Goal: Task Accomplishment & Management: Manage account settings

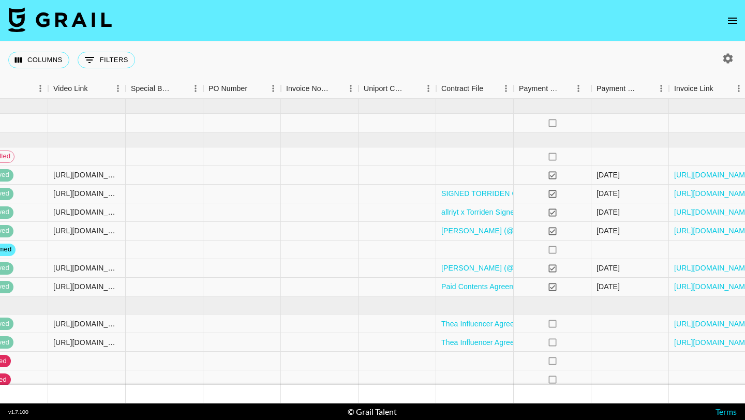
scroll to position [0, 1102]
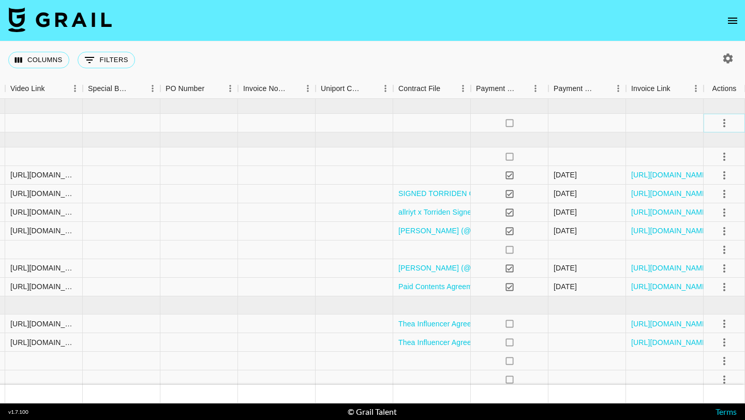
click at [722, 122] on icon "select merge strategy" at bounding box center [724, 123] width 12 height 12
click at [709, 162] on li "Decline" at bounding box center [711, 164] width 67 height 19
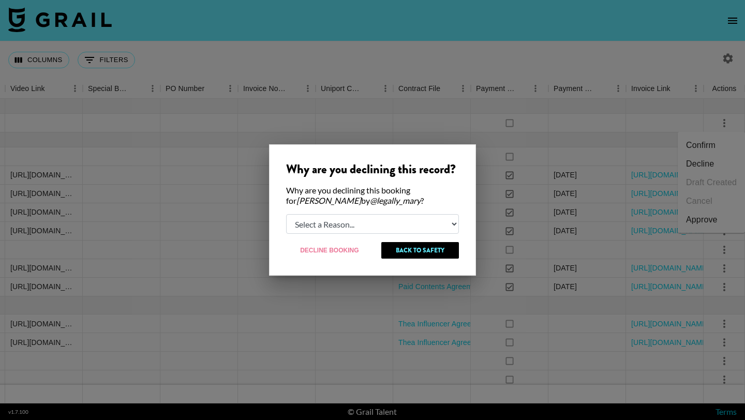
click at [418, 223] on select "Select a Reason... Relogging this deal due to a data issue The booker cancelled…" at bounding box center [372, 224] width 173 height 20
select select "creator_decline"
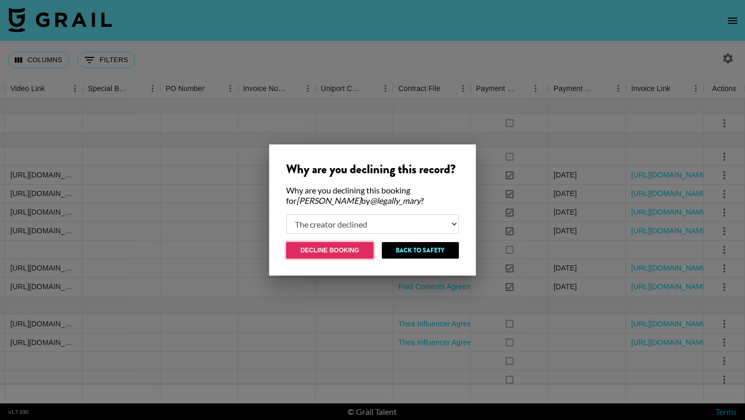
click at [339, 245] on button "Decline Booking" at bounding box center [329, 250] width 87 height 17
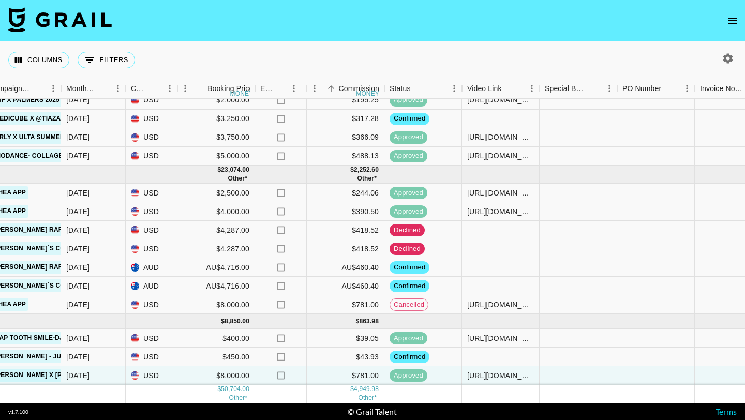
scroll to position [131, 659]
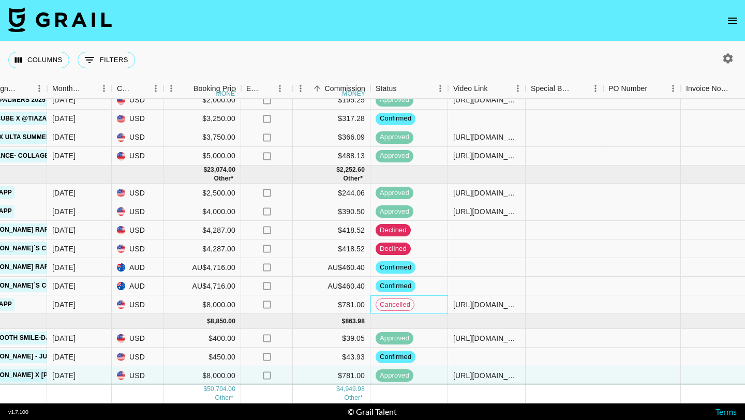
click at [405, 306] on span "cancelled" at bounding box center [395, 305] width 38 height 10
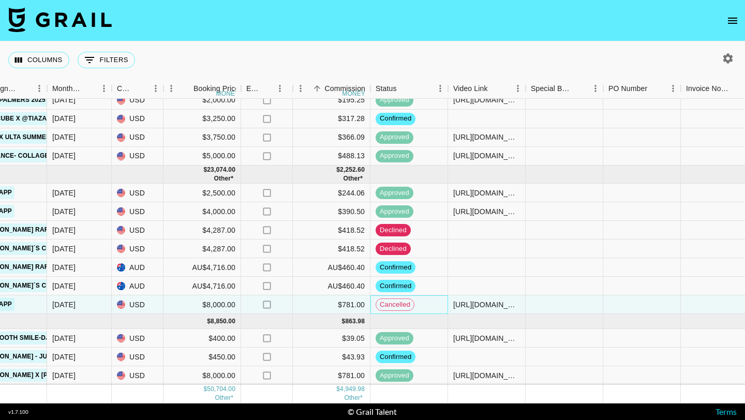
scroll to position [130, 659]
click at [414, 305] on div "cancelled" at bounding box center [395, 305] width 39 height 12
click at [428, 305] on div "cancelled" at bounding box center [410, 305] width 78 height 19
click at [402, 306] on span "cancelled" at bounding box center [395, 306] width 38 height 10
click at [433, 304] on div "cancelled" at bounding box center [410, 305] width 78 height 19
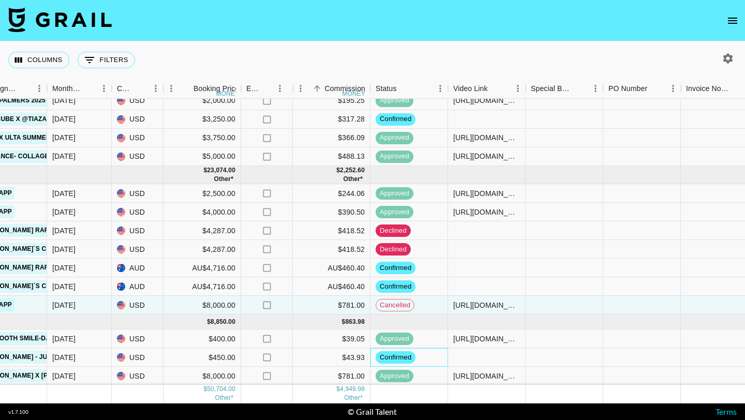
click at [444, 348] on div "confirmed" at bounding box center [410, 357] width 78 height 19
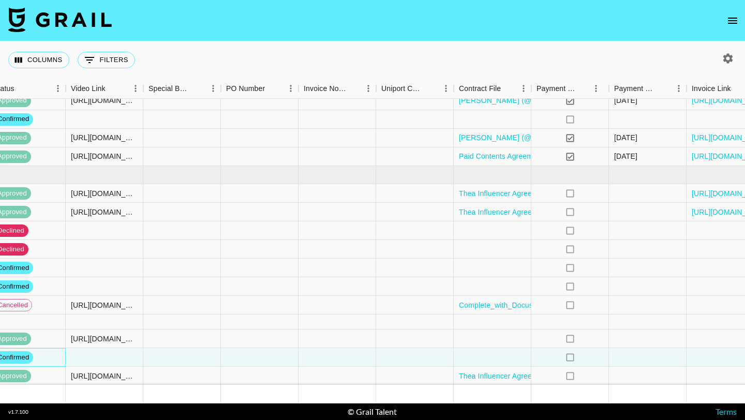
scroll to position [130, 1102]
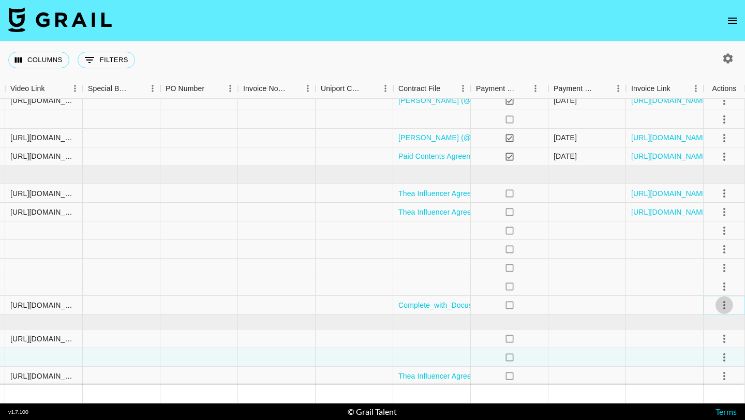
click at [726, 306] on icon "select merge strategy" at bounding box center [724, 305] width 12 height 12
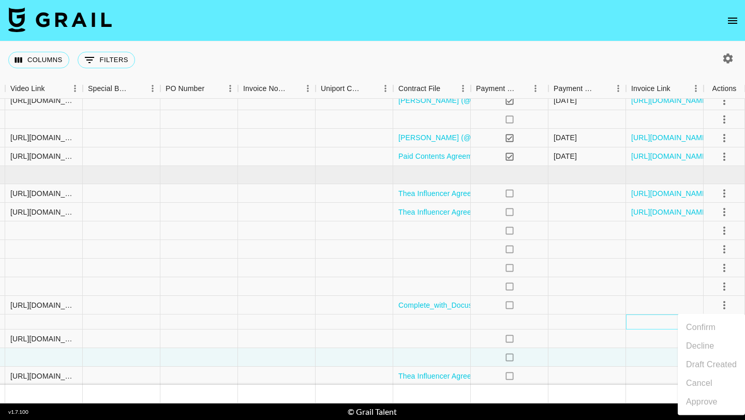
click at [637, 317] on div at bounding box center [665, 322] width 78 height 15
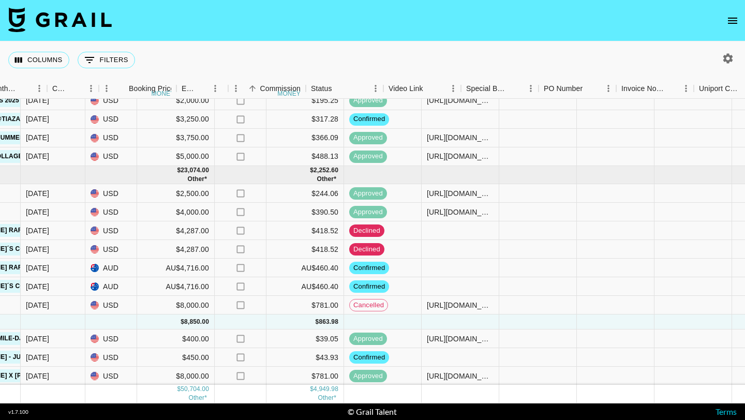
scroll to position [130, 724]
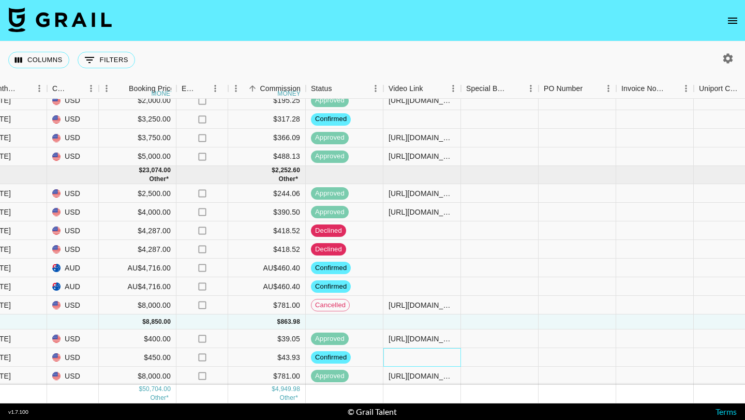
click at [418, 359] on div at bounding box center [422, 357] width 78 height 19
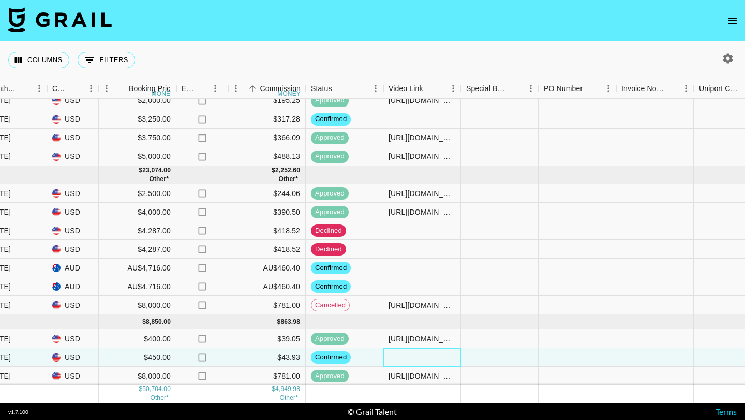
click at [418, 359] on div at bounding box center [422, 357] width 78 height 19
type input "https://www.tiktok.com/@yohanaortizzz/video/7547888396694211870?_r=1&_t=ZP-8zZP…"
click at [512, 362] on div at bounding box center [500, 357] width 78 height 19
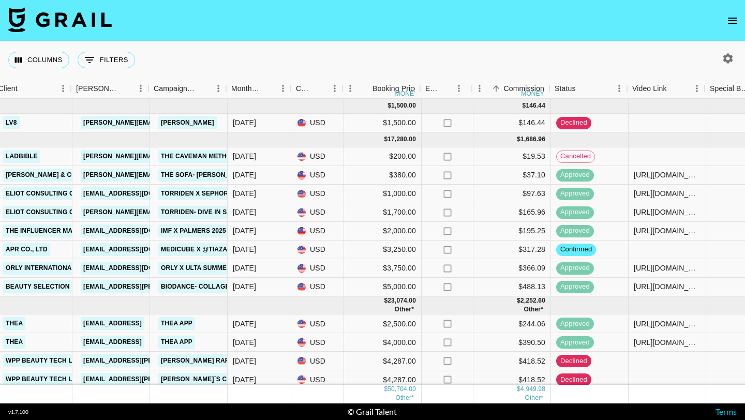
scroll to position [0, 481]
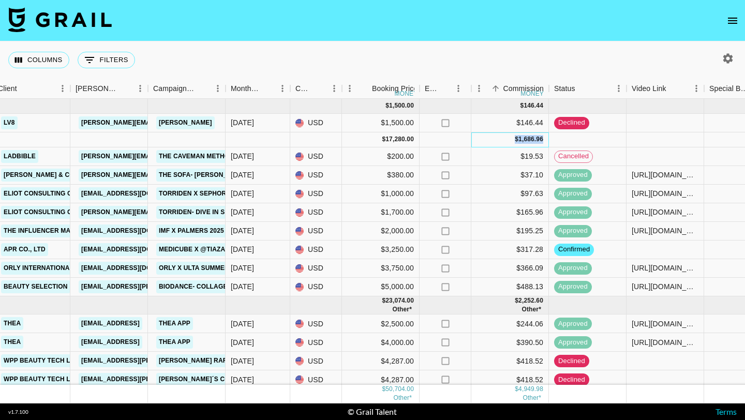
drag, startPoint x: 544, startPoint y: 138, endPoint x: 512, endPoint y: 138, distance: 32.1
click at [512, 138] on div "$ 1,686.96" at bounding box center [510, 139] width 78 height 15
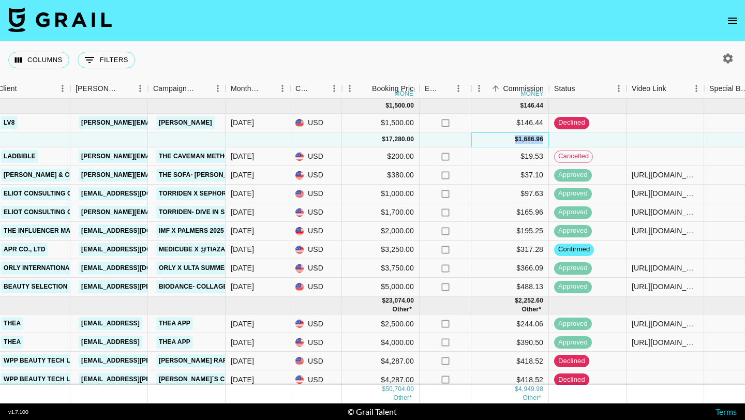
copy div "$ 1,686.96"
click at [488, 165] on div "$19.53" at bounding box center [510, 156] width 78 height 19
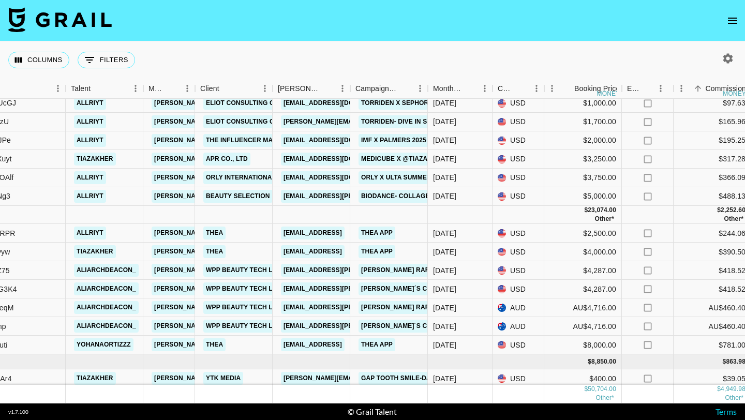
scroll to position [101, 278]
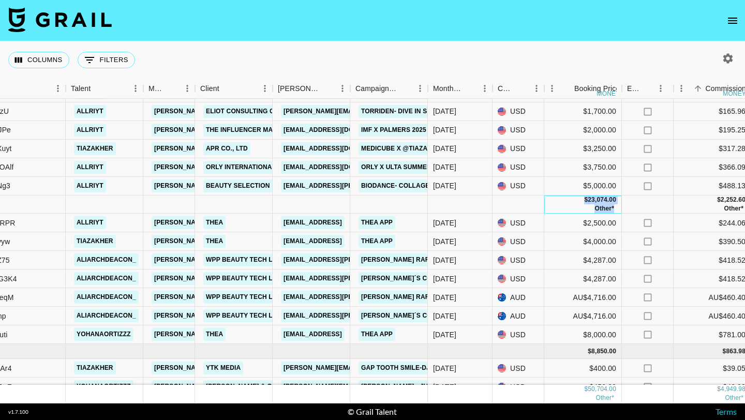
drag, startPoint x: 613, startPoint y: 210, endPoint x: 584, endPoint y: 198, distance: 31.8
click at [584, 198] on div "$ 23,074.00 Other*" at bounding box center [583, 205] width 78 height 18
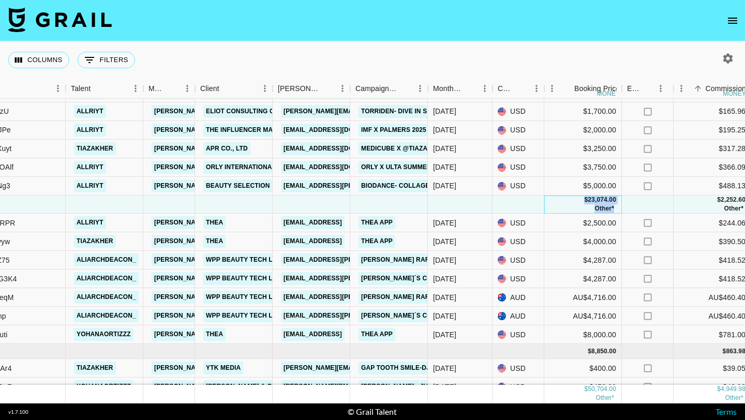
copy div "$ 23,074.00 Other*"
click at [603, 203] on div "23,074.00" at bounding box center [602, 200] width 28 height 9
click at [642, 234] on div "no" at bounding box center [648, 241] width 52 height 19
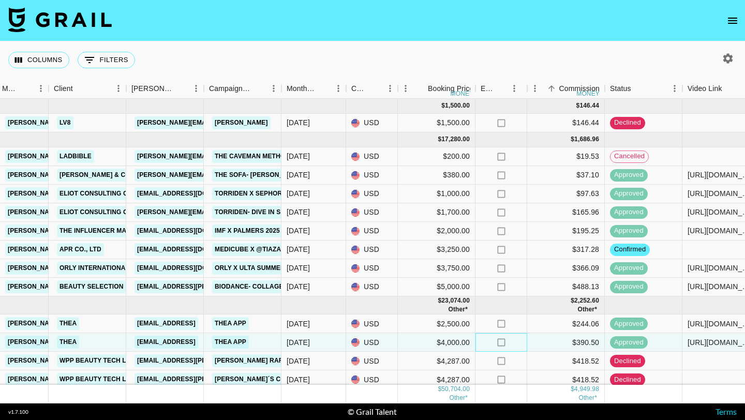
scroll to position [0, 448]
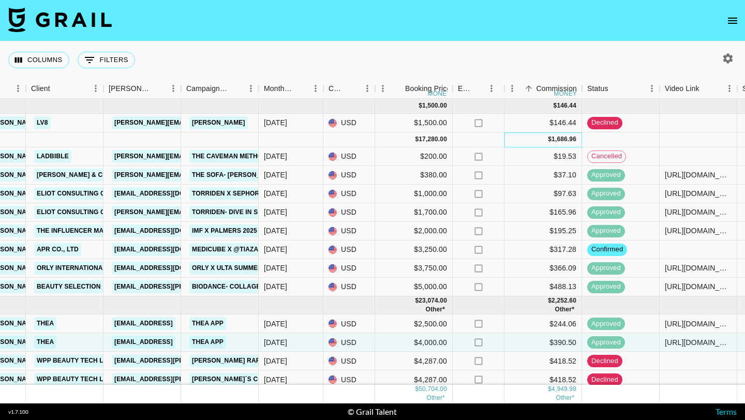
click at [570, 139] on div "1,686.96" at bounding box center [564, 139] width 25 height 9
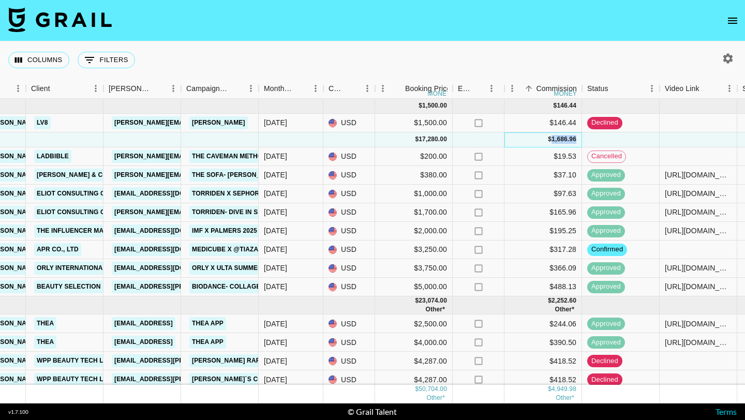
click at [570, 139] on div "1,686.96" at bounding box center [564, 139] width 25 height 9
copy div "1,686.96"
click at [531, 158] on div "$19.53" at bounding box center [544, 156] width 78 height 19
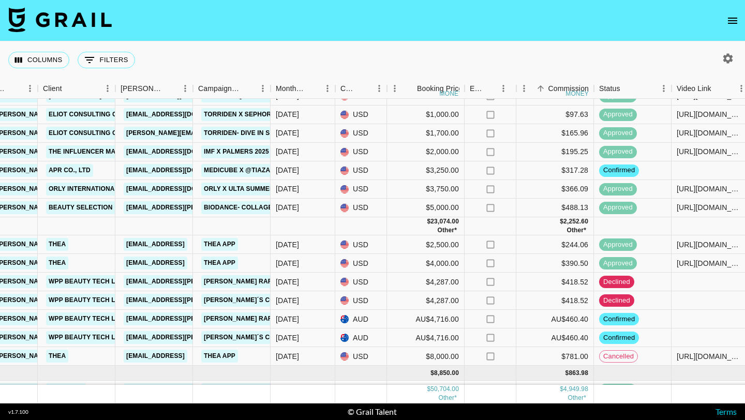
scroll to position [98, 436]
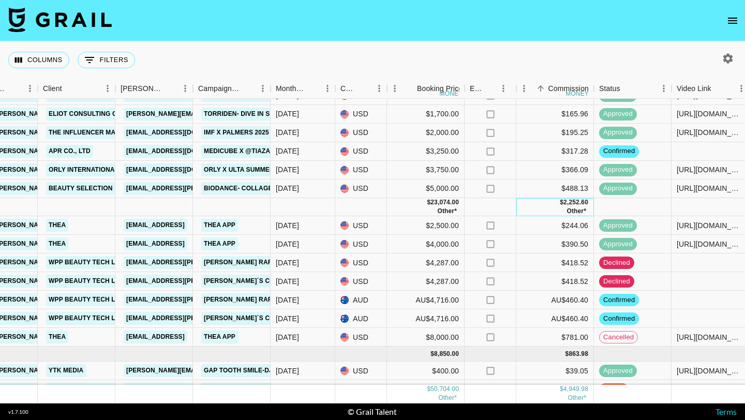
click at [575, 203] on div "2,252.60" at bounding box center [576, 202] width 25 height 9
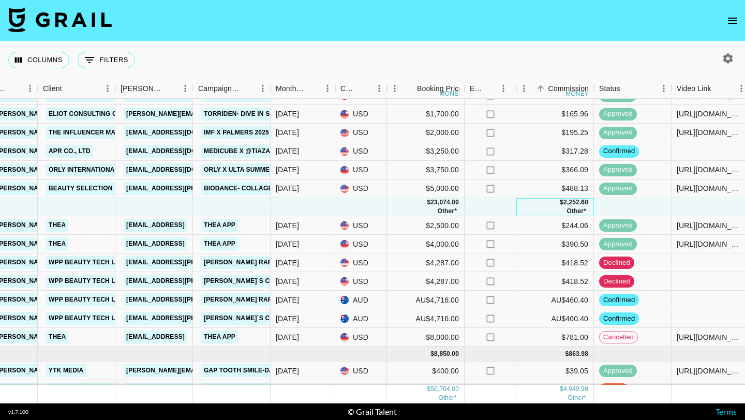
click at [575, 203] on div "2,252.60" at bounding box center [576, 202] width 25 height 9
copy div "2,252.60"
click at [559, 217] on div "$244.06" at bounding box center [555, 225] width 78 height 19
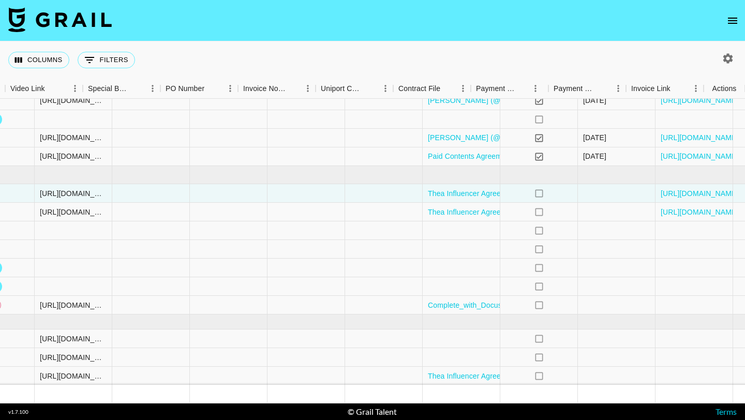
scroll to position [130, 1102]
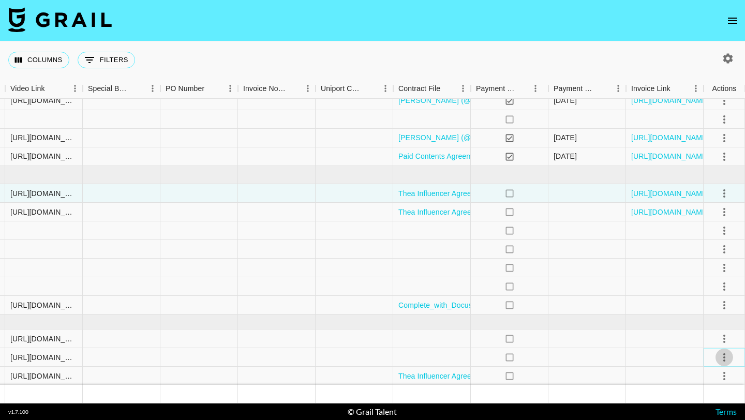
click at [722, 357] on icon "select merge strategy" at bounding box center [724, 357] width 12 height 12
click at [715, 337] on div "Approve" at bounding box center [702, 335] width 32 height 12
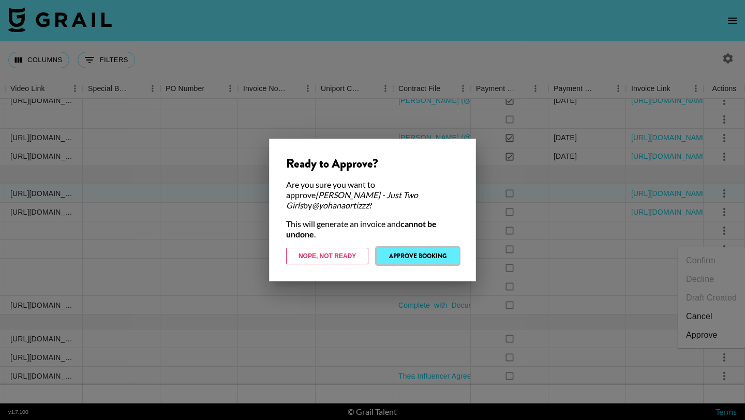
click at [431, 248] on button "Approve Booking" at bounding box center [418, 256] width 82 height 17
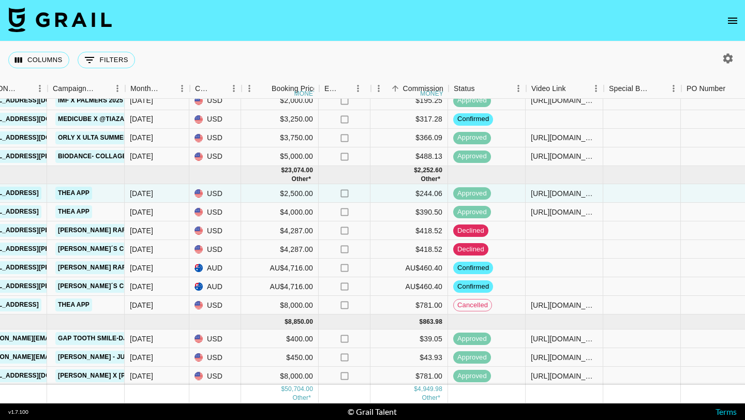
scroll to position [130, 577]
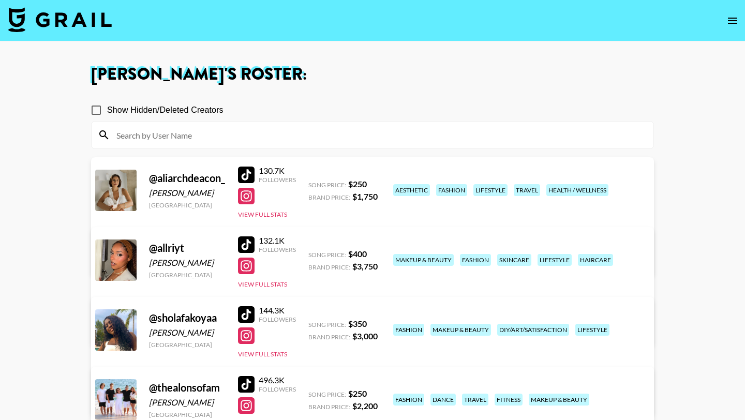
scroll to position [211, 0]
